Goal: Transaction & Acquisition: Purchase product/service

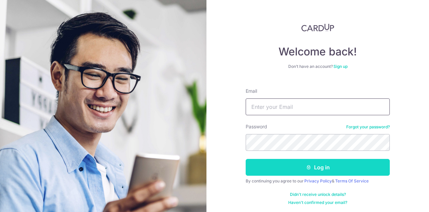
type input "[EMAIL_ADDRESS][DOMAIN_NAME]"
click at [316, 166] on button "Log in" at bounding box center [318, 167] width 144 height 17
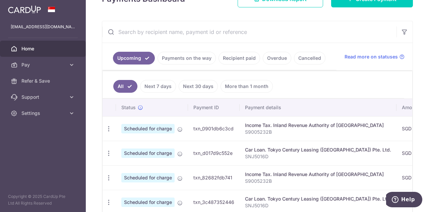
click at [119, 123] on td "Scheduled for charge" at bounding box center [152, 128] width 72 height 24
click at [109, 126] on icon "button" at bounding box center [108, 128] width 7 height 7
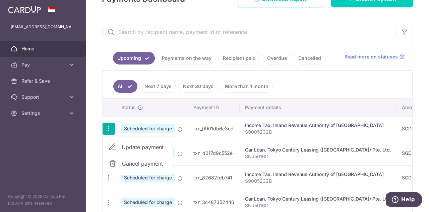
click at [132, 160] on span "Cancel payment" at bounding box center [144, 163] width 45 height 8
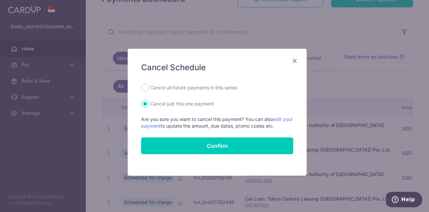
click at [190, 90] on label "Cancel all future payments in this series" at bounding box center [194, 87] width 87 height 8
click at [149, 90] on input "Cancel all future payments in this series" at bounding box center [145, 87] width 8 height 8
radio input "true"
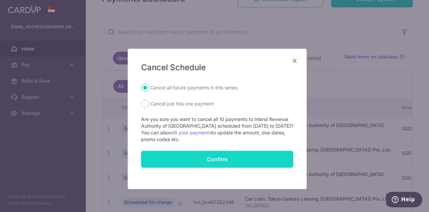
click at [210, 162] on button "Confirm" at bounding box center [217, 159] width 152 height 17
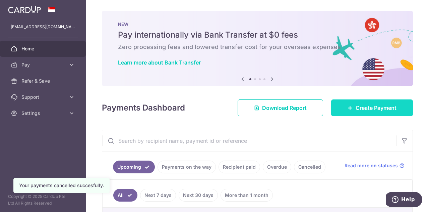
click at [373, 114] on link "Create Payment" at bounding box center [372, 107] width 82 height 17
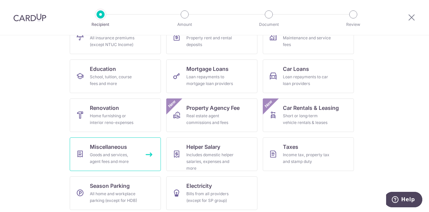
scroll to position [88, 0]
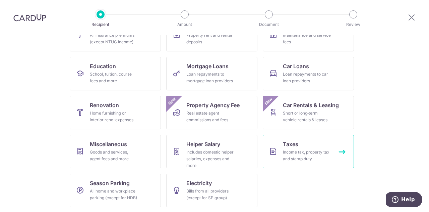
click at [292, 141] on span "Taxes" at bounding box center [290, 144] width 15 height 8
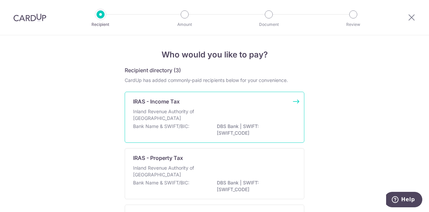
click at [237, 122] on div "Inland Revenue Authority of [GEOGRAPHIC_DATA]" at bounding box center [214, 115] width 163 height 15
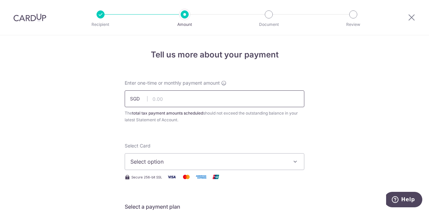
drag, startPoint x: 0, startPoint y: 0, endPoint x: 236, endPoint y: 99, distance: 255.5
click at [236, 98] on input "text" at bounding box center [215, 98] width 180 height 17
type input "317.84"
click at [150, 154] on button "Select option" at bounding box center [215, 161] width 180 height 17
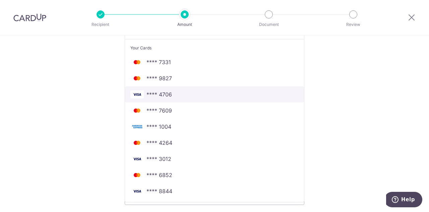
scroll to position [168, 0]
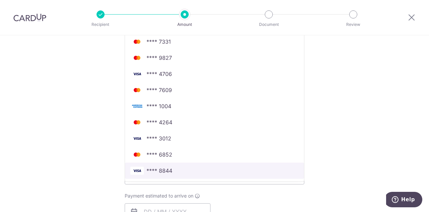
click at [192, 173] on span "**** 8844" at bounding box center [214, 170] width 168 height 8
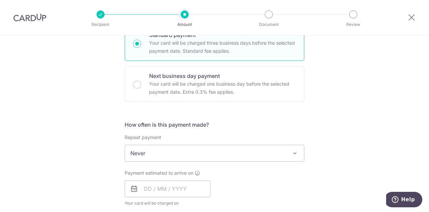
scroll to position [201, 0]
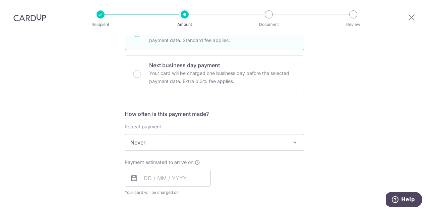
click at [180, 144] on span "Never" at bounding box center [214, 142] width 179 height 16
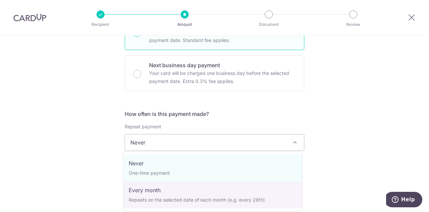
select select "3"
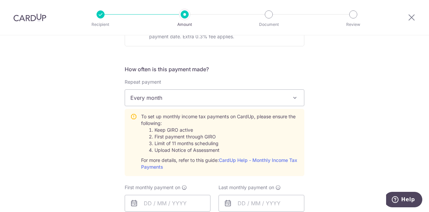
scroll to position [302, 0]
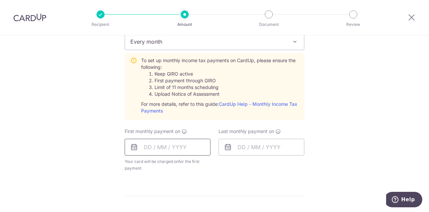
click at [168, 152] on input "text" at bounding box center [168, 146] width 86 height 17
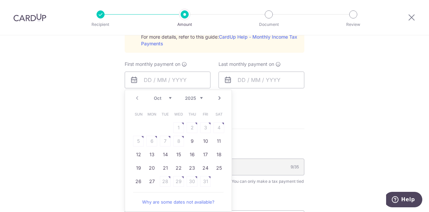
click at [150, 98] on div "Prev Next Oct Nov Dec 2025 2026" at bounding box center [178, 98] width 107 height 16
click at [171, 102] on div "Prev Next Oct Nov Dec 2025 2026" at bounding box center [178, 98] width 107 height 16
click at [161, 98] on select "Oct Nov Dec" at bounding box center [163, 97] width 18 height 5
click at [188, 169] on link "20" at bounding box center [192, 167] width 11 height 11
type input "20/11/2025"
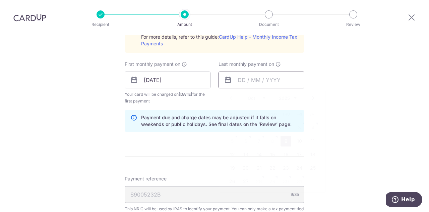
click at [248, 82] on input "text" at bounding box center [262, 79] width 86 height 17
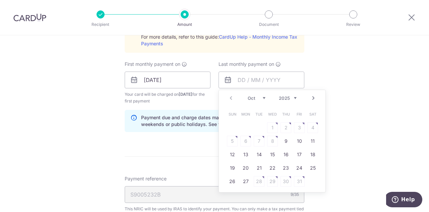
click at [286, 96] on select "2025 2026" at bounding box center [288, 97] width 18 height 5
click at [257, 100] on div "Jan Feb Mar Apr May Jun Jul Aug Sep Oct Nov 2025 2026" at bounding box center [272, 98] width 49 height 6
drag, startPoint x: 255, startPoint y: 99, endPoint x: 252, endPoint y: 96, distance: 3.6
click at [254, 98] on select "Jan Feb Mar Apr May Jun Jul Aug Sep Oct Nov" at bounding box center [257, 97] width 18 height 5
click at [242, 173] on table "Sun Mon Tue Wed Thu Fri Sat 1 2 3 4 5 6 7 8 9 10 11 12 13 14 15 16 17 18 19 20 …" at bounding box center [273, 147] width 94 height 80
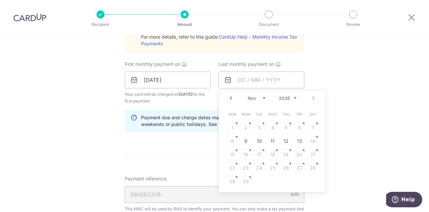
click at [244, 181] on table "Sun Mon Tue Wed Thu Fri Sat 1 2 3 4 5 6 7 8 9 10 11 12 13 14 15 16 17 18 19 20 …" at bounding box center [273, 147] width 94 height 80
click at [244, 169] on table "Sun Mon Tue Wed Thu Fri Sat 1 2 3 4 5 6 7 8 9 10 11 12 13 14 15 16 17 18 19 20 …" at bounding box center [273, 147] width 94 height 80
click at [254, 138] on link "10" at bounding box center [259, 140] width 11 height 11
type input "10/11/2026"
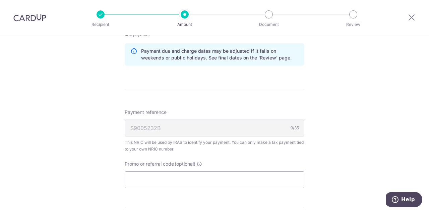
scroll to position [436, 0]
click at [185, 180] on input "Promo or referral code (optional)" at bounding box center [215, 178] width 180 height 17
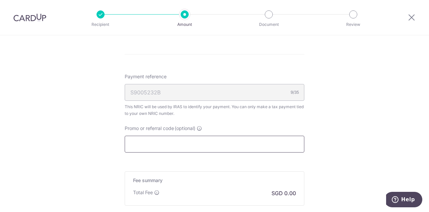
scroll to position [503, 0]
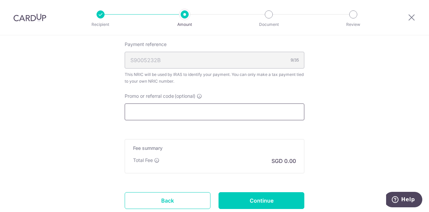
paste input "VTAX25R"
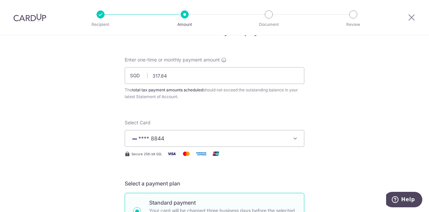
scroll to position [0, 0]
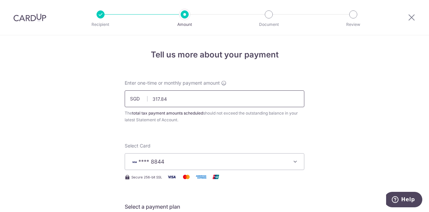
type input "VTAX25R"
click at [209, 102] on input "317.84" at bounding box center [215, 98] width 180 height 17
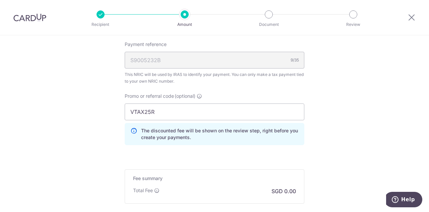
scroll to position [570, 0]
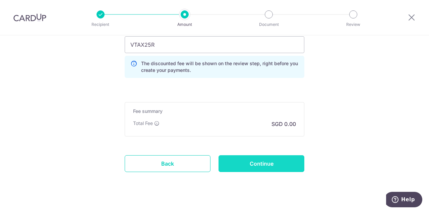
click at [255, 163] on input "Continue" at bounding box center [262, 163] width 86 height 17
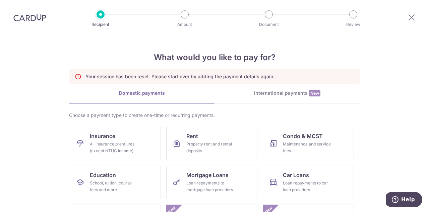
scroll to position [109, 0]
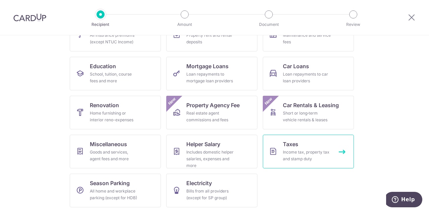
click at [328, 164] on link "Taxes Income tax, property tax and stamp duty" at bounding box center [308, 151] width 91 height 34
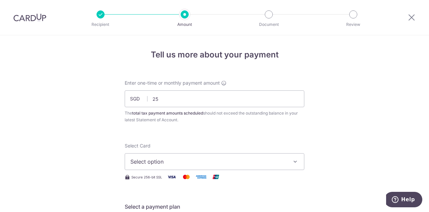
drag, startPoint x: 128, startPoint y: 90, endPoint x: 91, endPoint y: 91, distance: 37.2
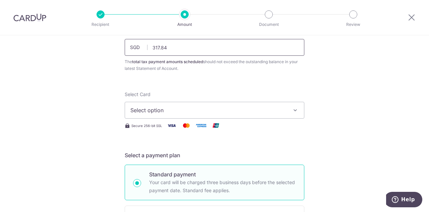
scroll to position [101, 0]
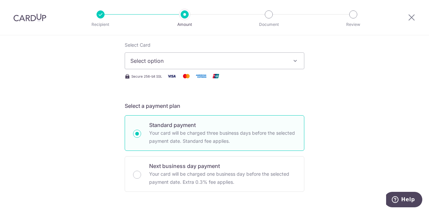
type input "317.84"
click at [161, 67] on button "Select option" at bounding box center [215, 60] width 180 height 17
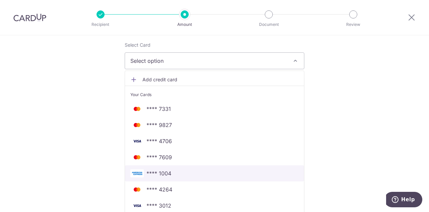
scroll to position [201, 0]
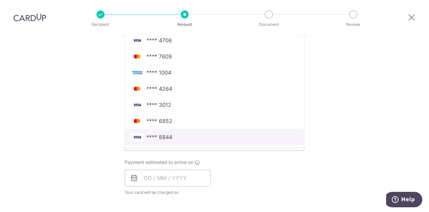
click at [169, 133] on span "**** 8844" at bounding box center [160, 137] width 26 height 8
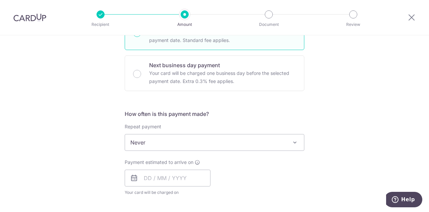
click at [169, 142] on span "Never" at bounding box center [214, 142] width 179 height 16
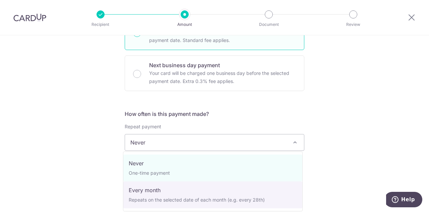
select select "3"
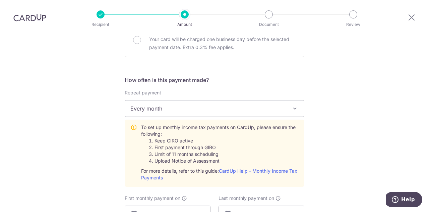
scroll to position [302, 0]
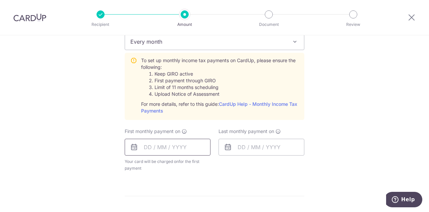
click at [177, 142] on input "text" at bounding box center [168, 146] width 86 height 17
click at [198, 130] on div "First monthly payment on Prev Next Oct Nov Dec 2025 2026 Sun Mon Tue Wed Thu Fr…" at bounding box center [168, 150] width 86 height 44
click at [162, 144] on input "text" at bounding box center [168, 146] width 86 height 17
click at [155, 165] on select "Oct Nov Dec" at bounding box center [163, 164] width 18 height 5
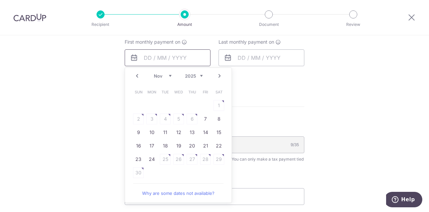
scroll to position [402, 0]
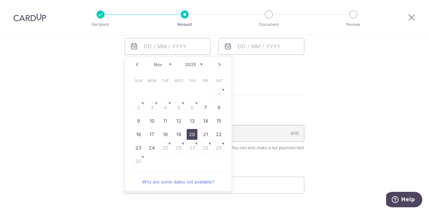
click at [187, 134] on link "20" at bounding box center [192, 134] width 11 height 11
type input "20/11/2025"
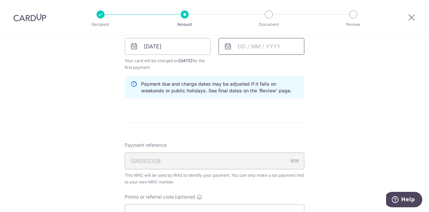
click at [244, 51] on input "text" at bounding box center [262, 46] width 86 height 17
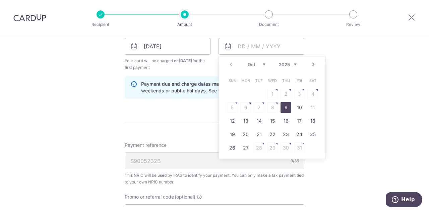
click at [277, 64] on div "Oct Nov Dec 2025 2026" at bounding box center [272, 65] width 49 height 6
click at [280, 64] on select "2025 2026" at bounding box center [288, 64] width 18 height 5
click at [255, 65] on select "Jan Feb Mar Apr May Jun Jul Aug Sep Oct Nov" at bounding box center [257, 64] width 18 height 5
click at [294, 105] on link "13" at bounding box center [299, 107] width 11 height 11
type input "13/11/2026"
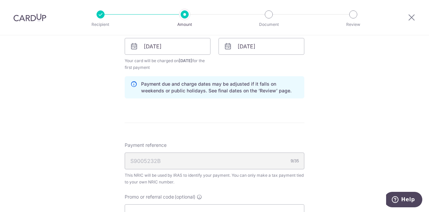
click at [273, 112] on form "Enter one-time or monthly payment amount SGD 317.84 317.84 The total tax paymen…" at bounding box center [215, 2] width 180 height 651
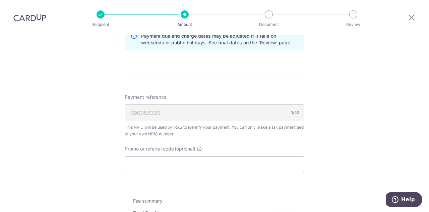
scroll to position [503, 0]
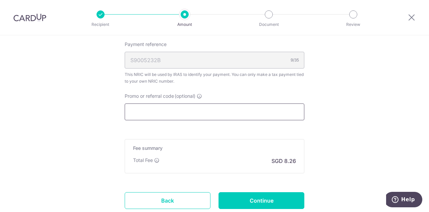
click at [225, 115] on input "Promo or referral code (optional)" at bounding box center [215, 111] width 180 height 17
paste input "VTAX25R"
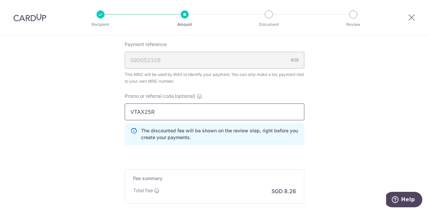
scroll to position [570, 0]
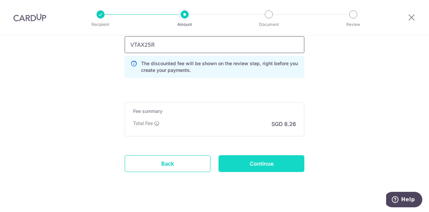
type input "VTAX25R"
click at [254, 169] on input "Continue" at bounding box center [262, 163] width 86 height 17
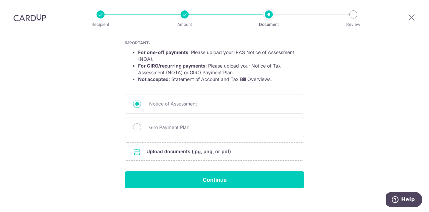
scroll to position [129, 0]
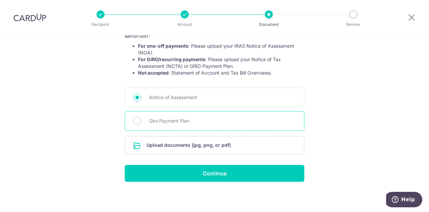
click at [195, 119] on span "Giro Payment Plan" at bounding box center [222, 121] width 147 height 8
click at [141, 119] on input "Giro Payment Plan" at bounding box center [137, 121] width 8 height 8
radio input "true"
